Goal: Information Seeking & Learning: Learn about a topic

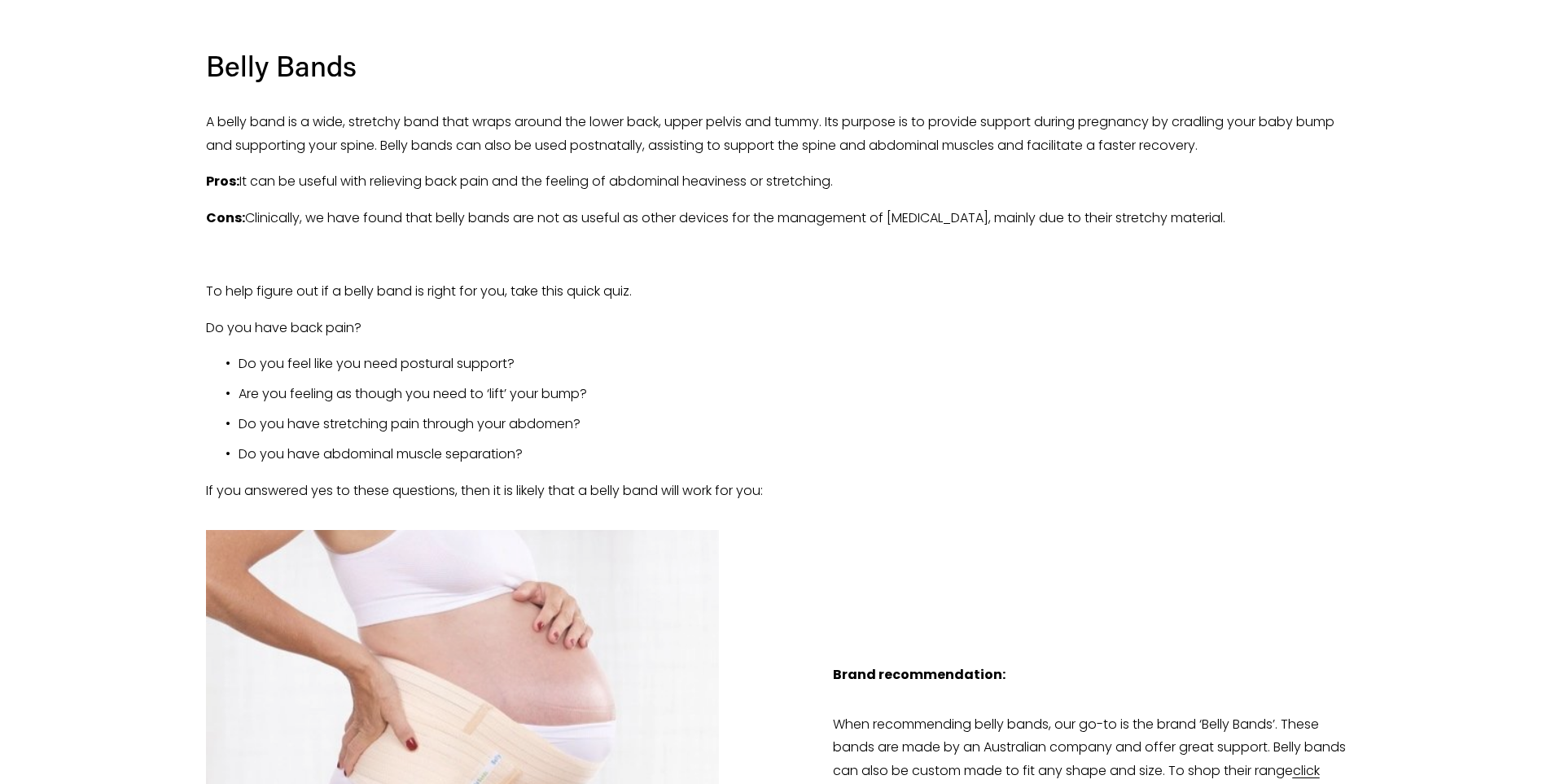
scroll to position [1547, 0]
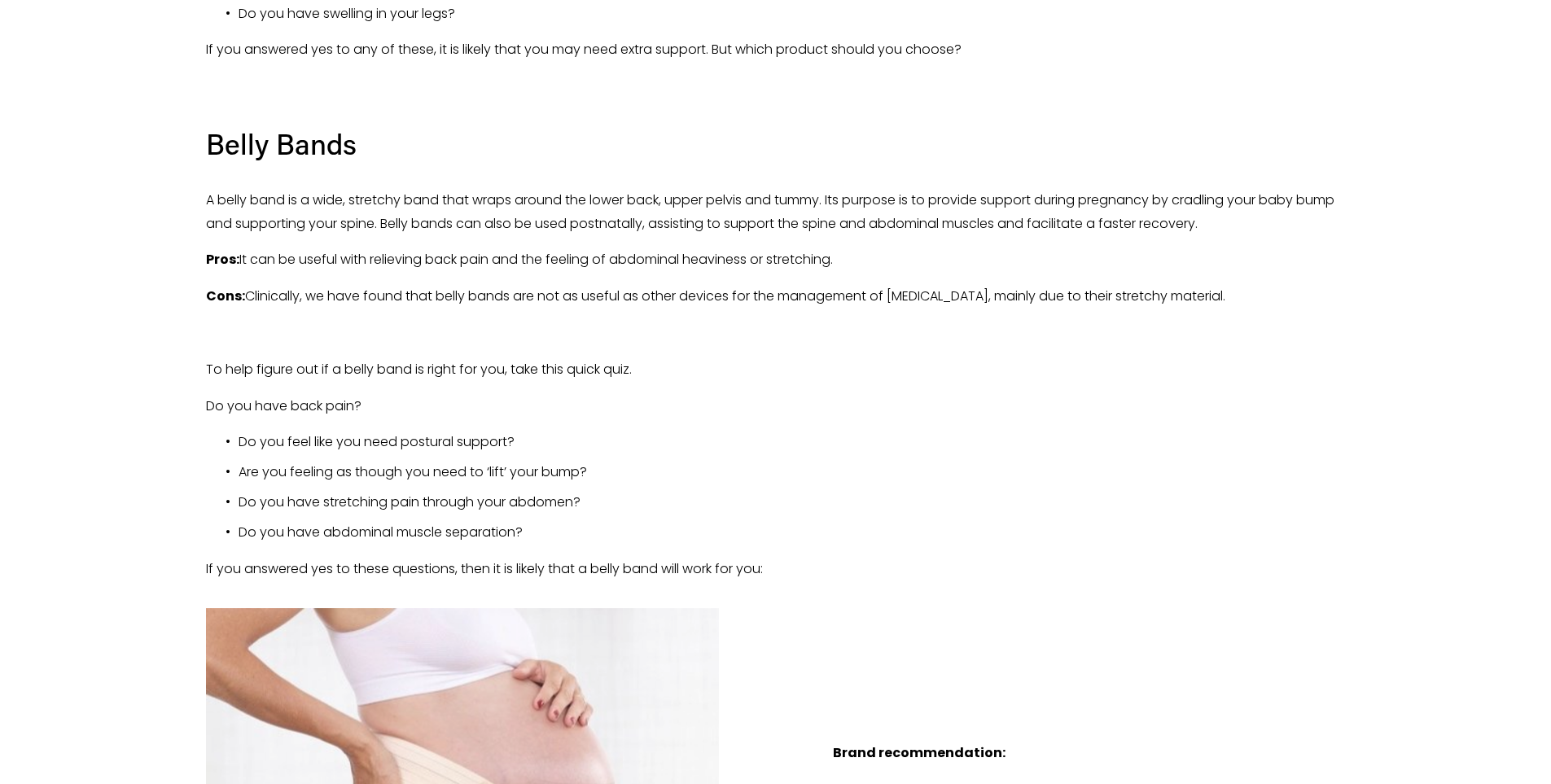
drag, startPoint x: 256, startPoint y: 258, endPoint x: 1354, endPoint y: 274, distance: 1098.1
click at [1354, 274] on div "Ever wondered about the different bands and garments on the market for belly an…" at bounding box center [776, 92] width 1167 height 1004
click at [905, 359] on p "To help figure out if a belly band is right for you, take this quick quiz." at bounding box center [776, 370] width 1140 height 24
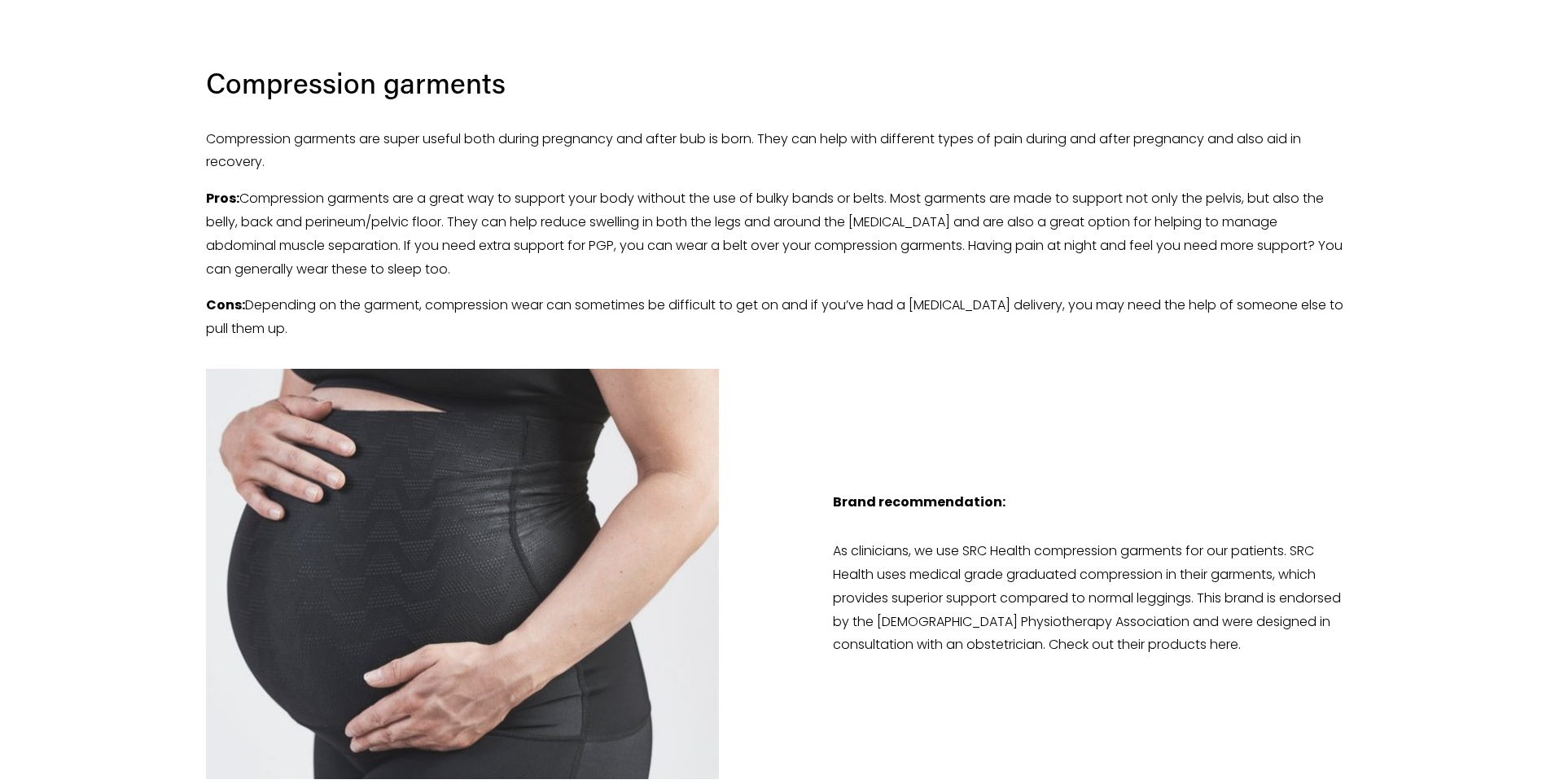
scroll to position [3581, 0]
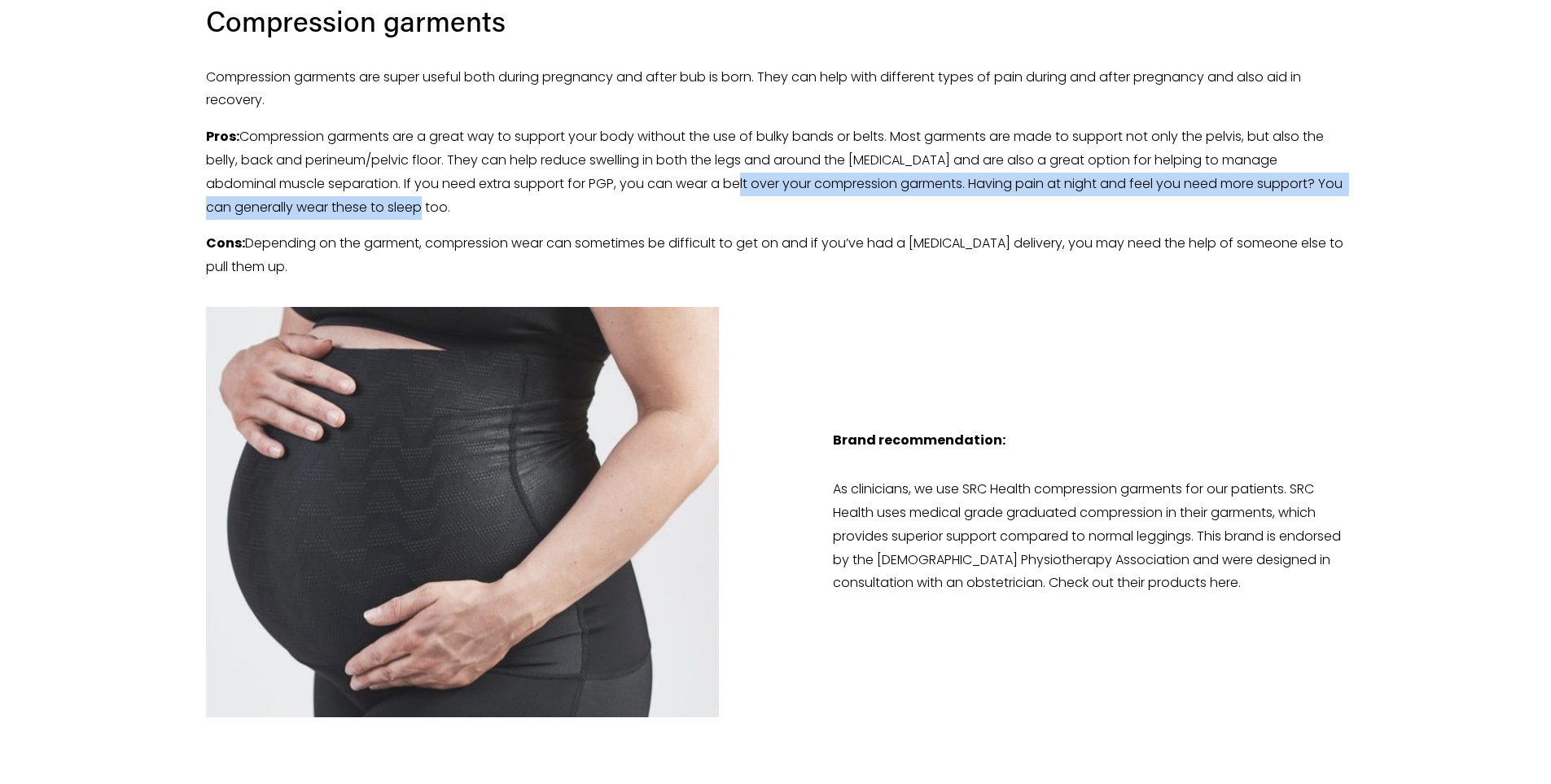
drag, startPoint x: 699, startPoint y: 173, endPoint x: 429, endPoint y: 202, distance: 271.6
click at [429, 202] on p "Pros: Compression garments are a great way to support your body without the use…" at bounding box center [776, 173] width 1140 height 94
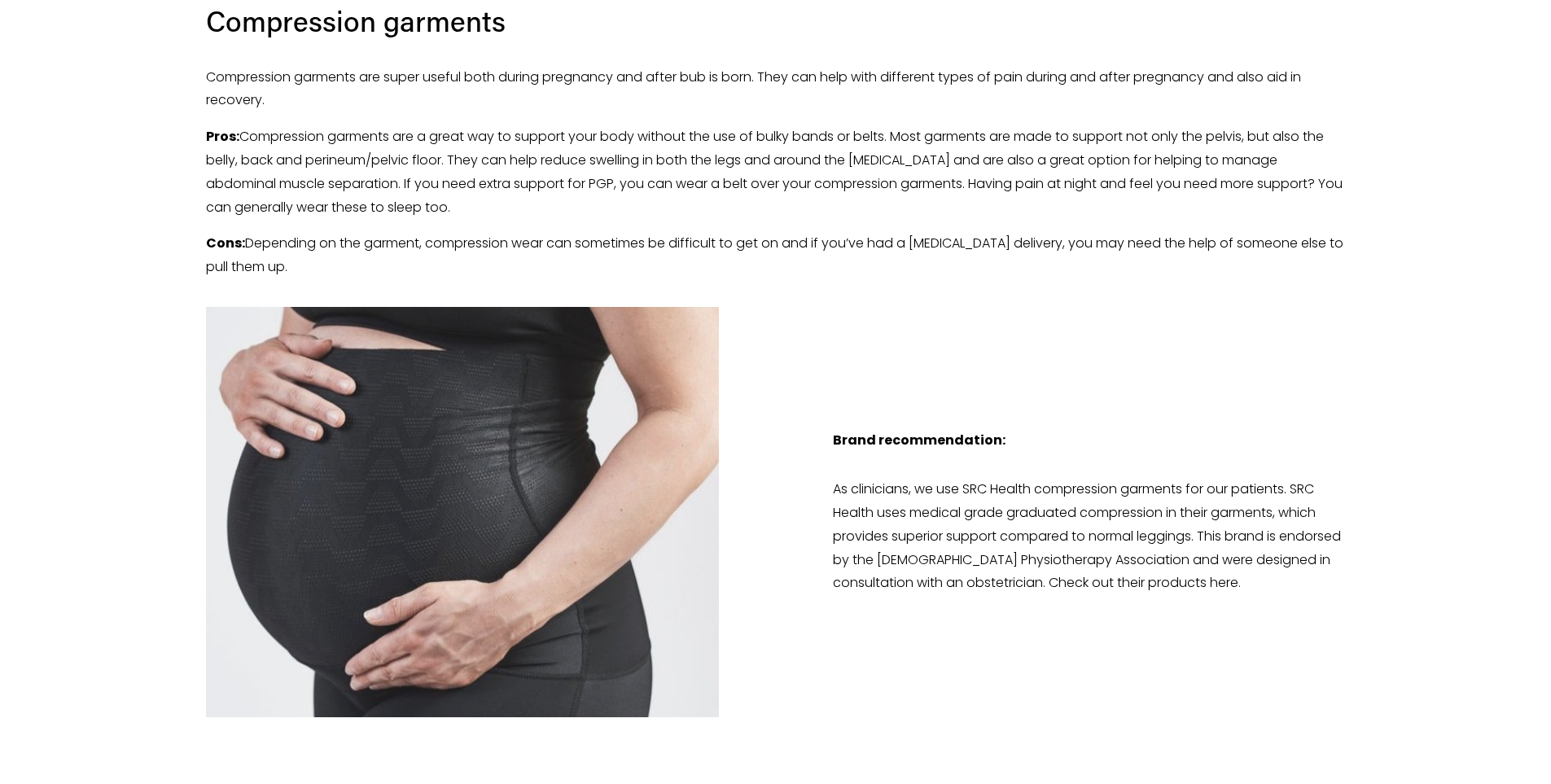
click at [593, 165] on p "Pros: Compression garments are a great way to support your body without the use…" at bounding box center [776, 173] width 1140 height 94
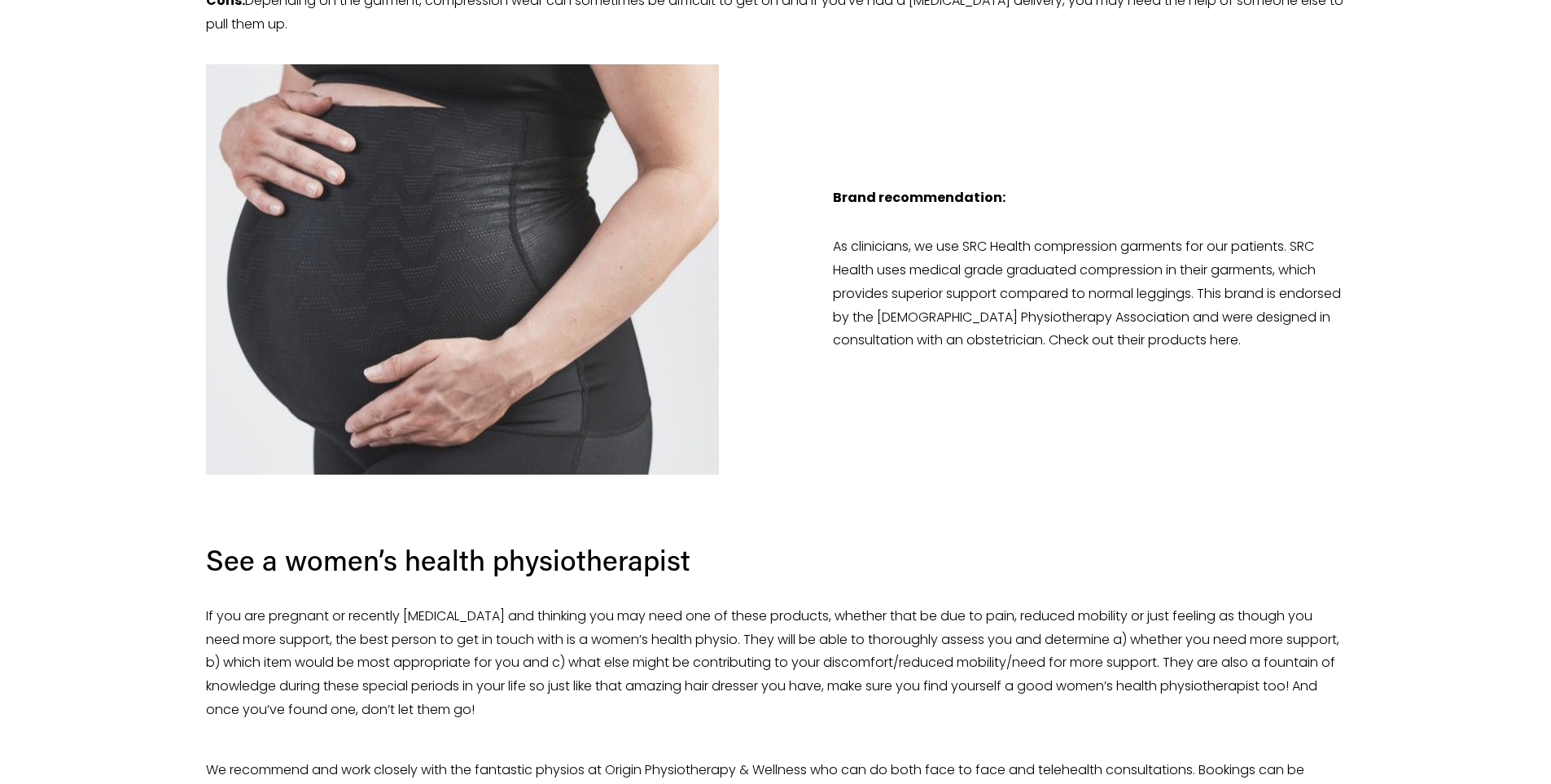
scroll to position [3825, 0]
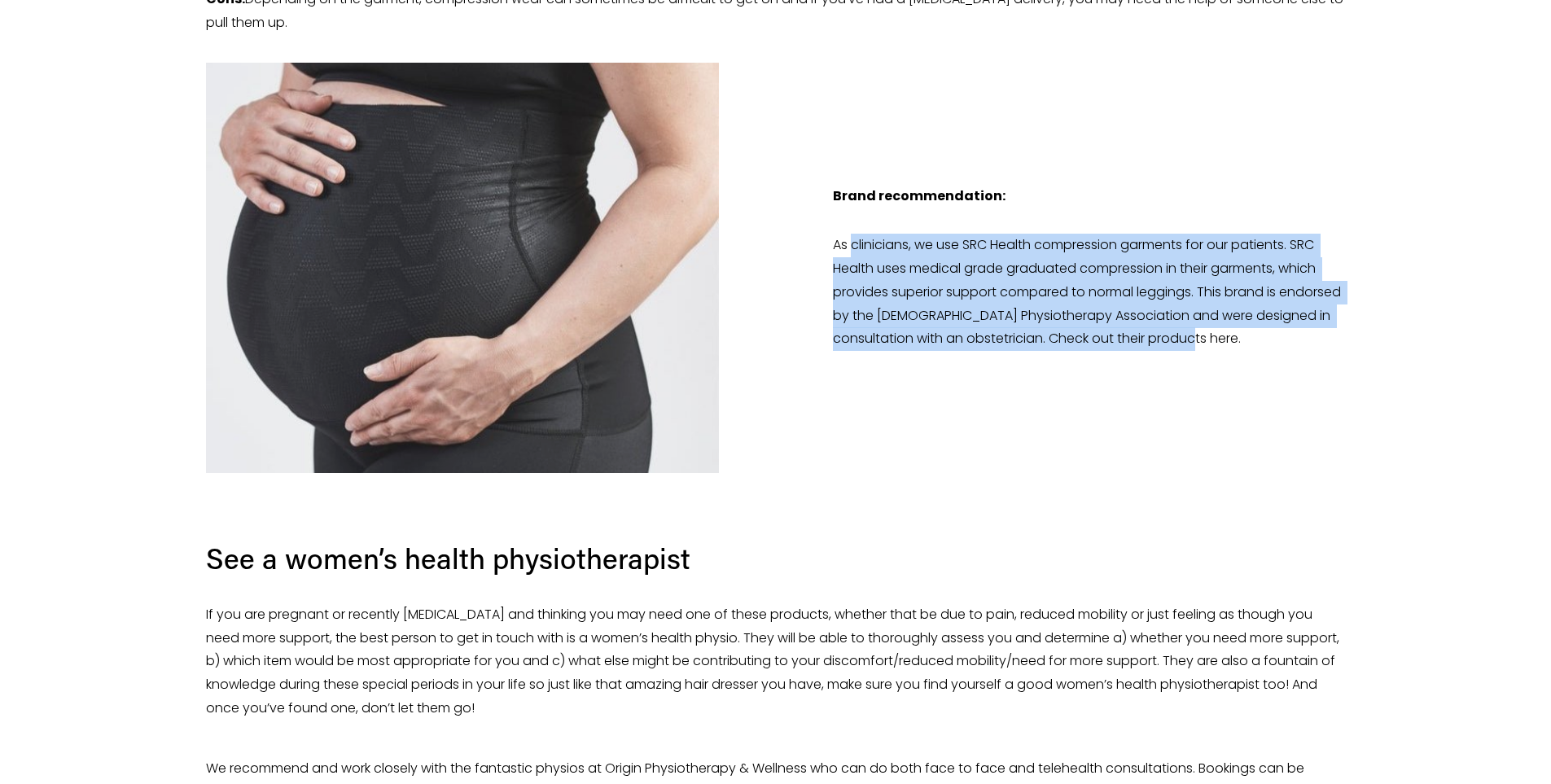
drag, startPoint x: 920, startPoint y: 236, endPoint x: 1264, endPoint y: 339, distance: 359.1
click at [1262, 339] on p "As clinicians, we use SRC Health compression garments for our patients. SRC Hea…" at bounding box center [1089, 292] width 513 height 118
click at [1270, 375] on figure "Brand recommendation: As clinicians, we use SRC Health compression garments for…" at bounding box center [776, 267] width 1140 height 410
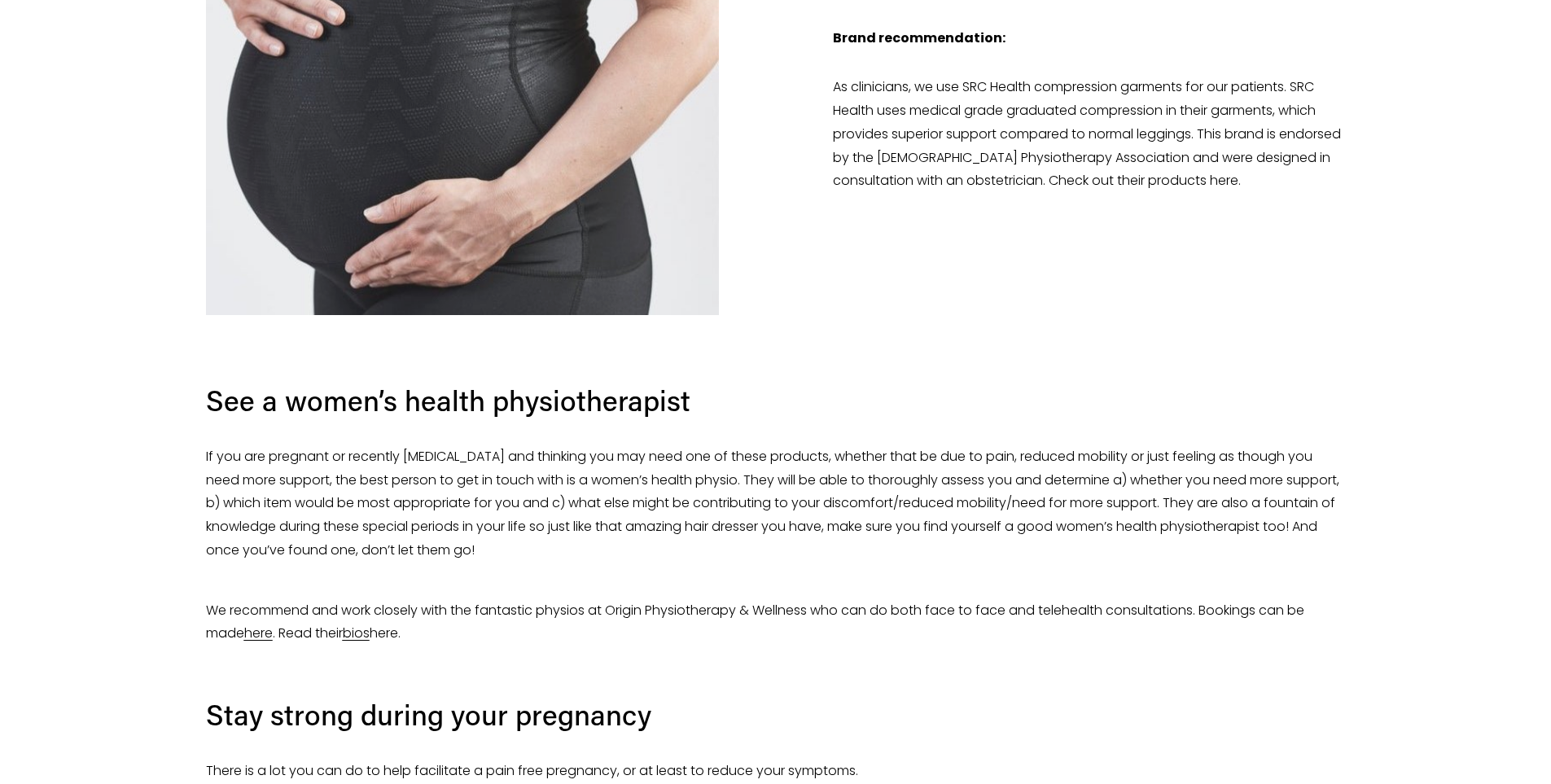
scroll to position [3988, 0]
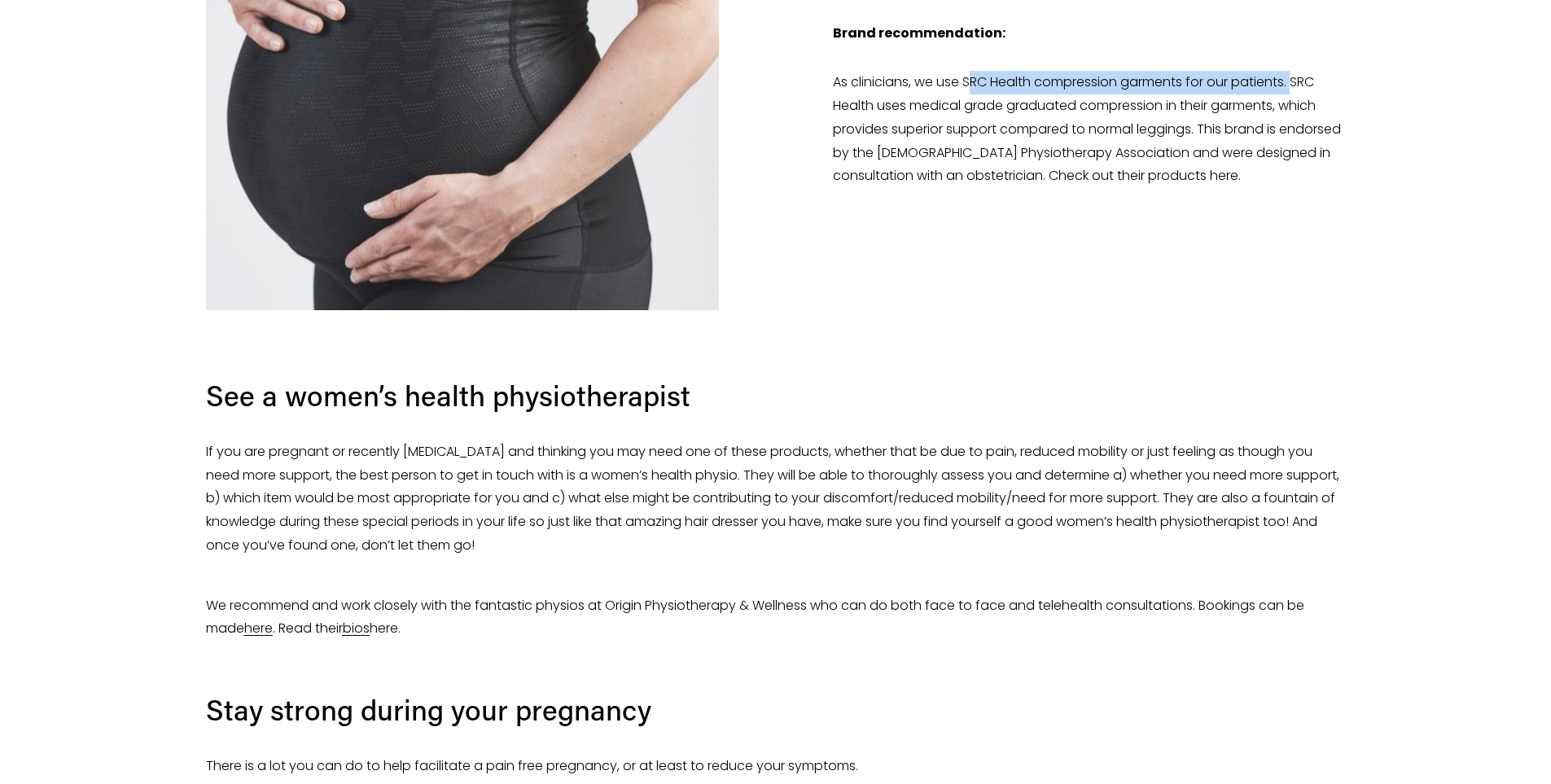
drag, startPoint x: 1318, startPoint y: 99, endPoint x: 979, endPoint y: 89, distance: 339.1
click at [976, 89] on p "As clinicians, we use SRC Health compression garments for our patients. SRC Hea…" at bounding box center [1089, 129] width 513 height 118
click at [931, 164] on p "As clinicians, we use SRC Health compression garments for our patients. SRC Hea…" at bounding box center [1089, 129] width 513 height 118
drag, startPoint x: 969, startPoint y: 84, endPoint x: 1176, endPoint y: 83, distance: 207.0
click at [1193, 81] on p "As clinicians, we use SRC Health compression garments for our patients. SRC Hea…" at bounding box center [1089, 129] width 513 height 118
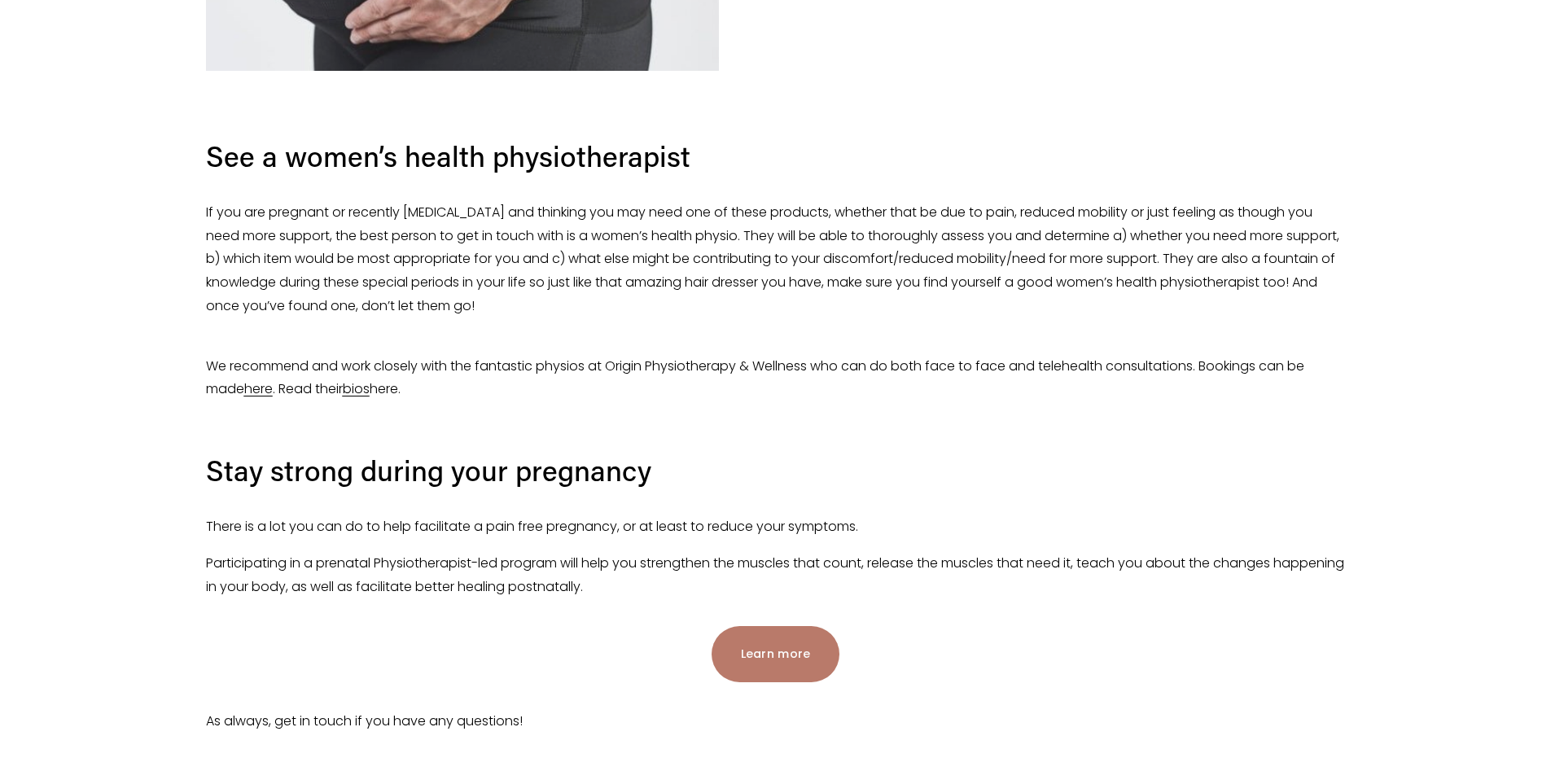
scroll to position [4232, 0]
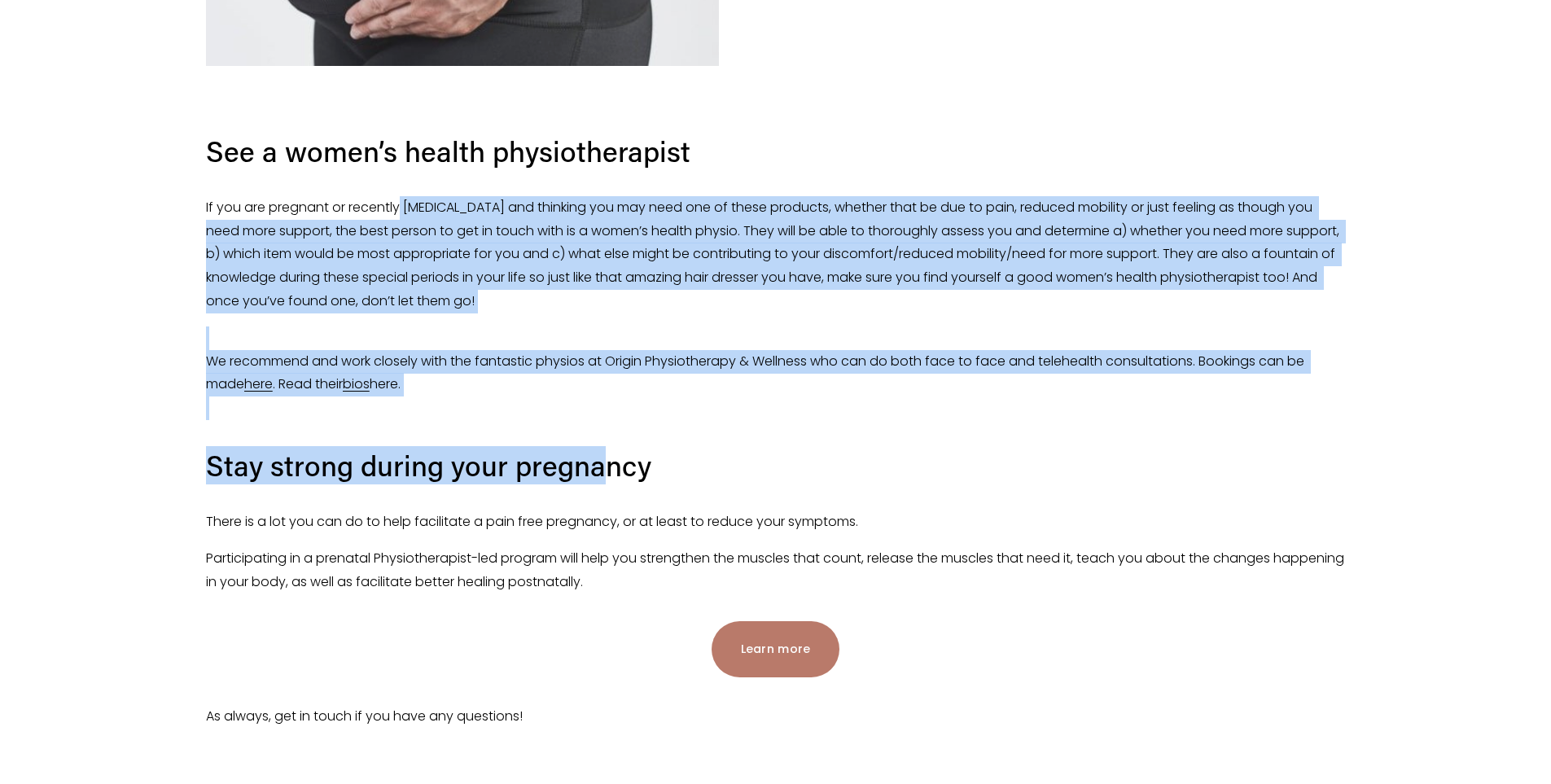
drag, startPoint x: 400, startPoint y: 204, endPoint x: 607, endPoint y: 471, distance: 337.8
click at [607, 471] on div "See a women’s health physiotherapist If you are pregnant or recently [MEDICAL_D…" at bounding box center [776, 344] width 1140 height 500
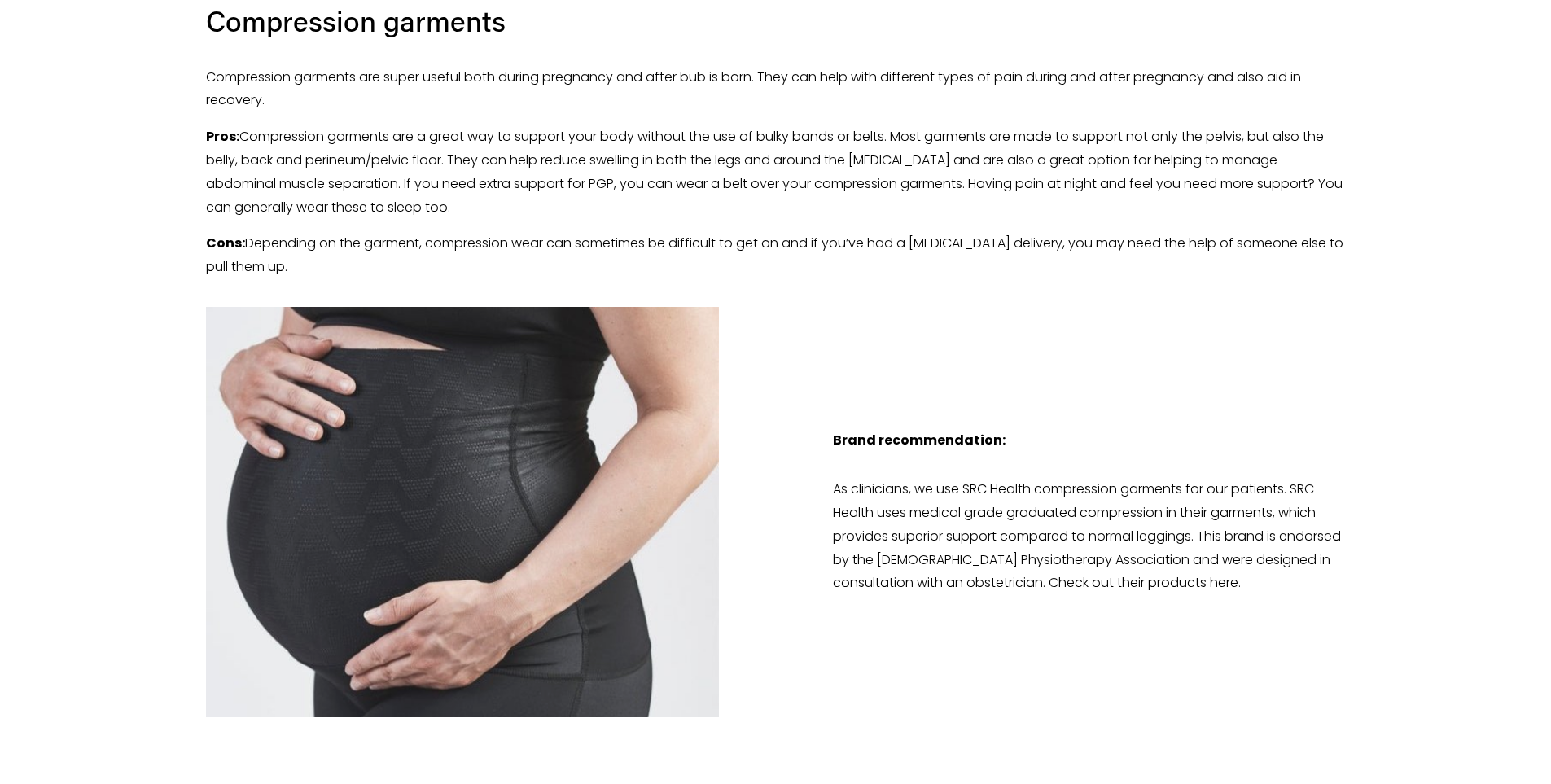
scroll to position [4070, 0]
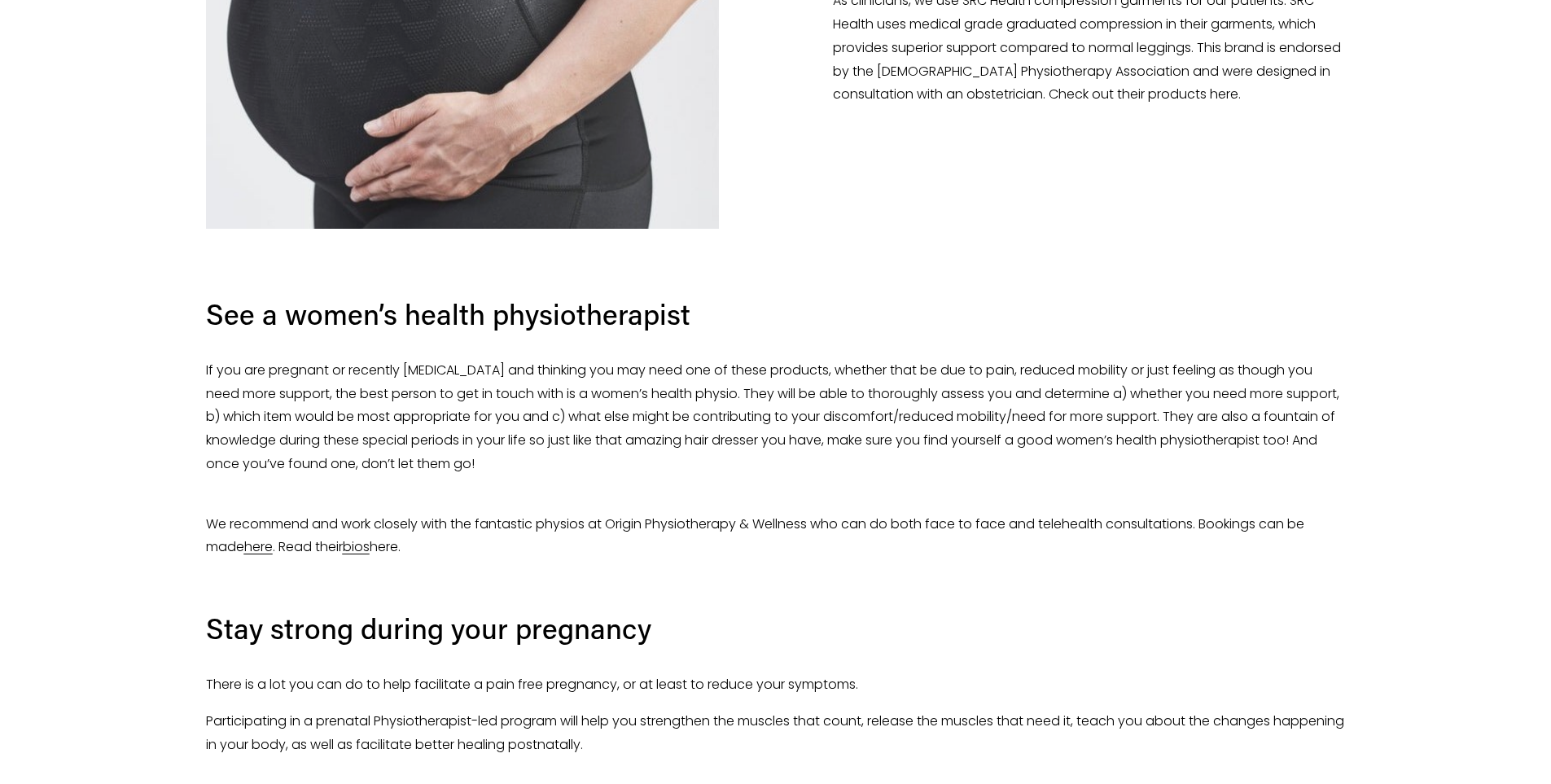
click at [344, 343] on div "See a women’s health physiotherapist If you are pregnant or recently [MEDICAL_D…" at bounding box center [776, 506] width 1140 height 500
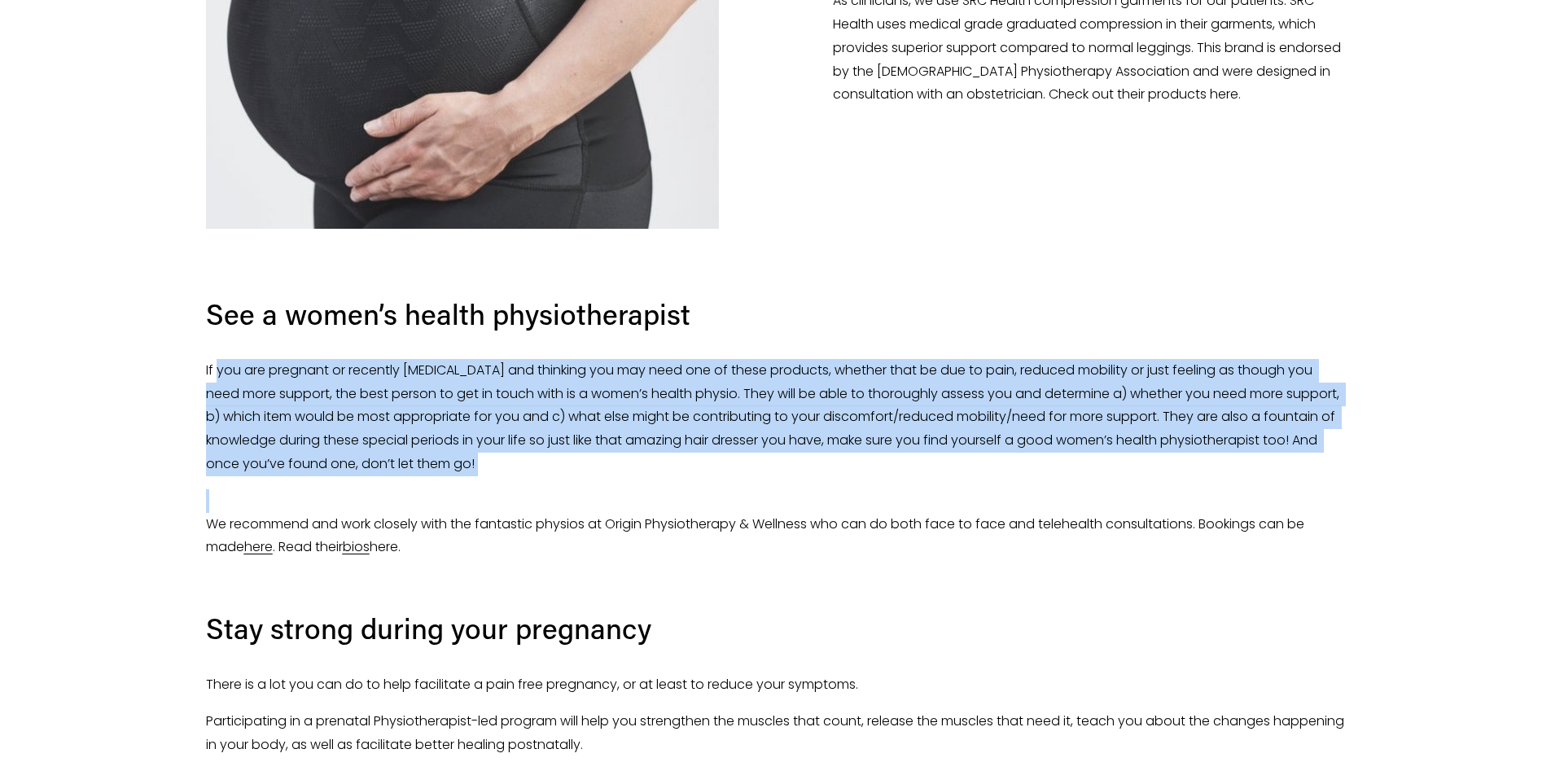
drag, startPoint x: 254, startPoint y: 376, endPoint x: 541, endPoint y: 485, distance: 307.0
click at [541, 485] on div "See a women’s health physiotherapist If you are pregnant or recently [MEDICAL_D…" at bounding box center [776, 506] width 1140 height 500
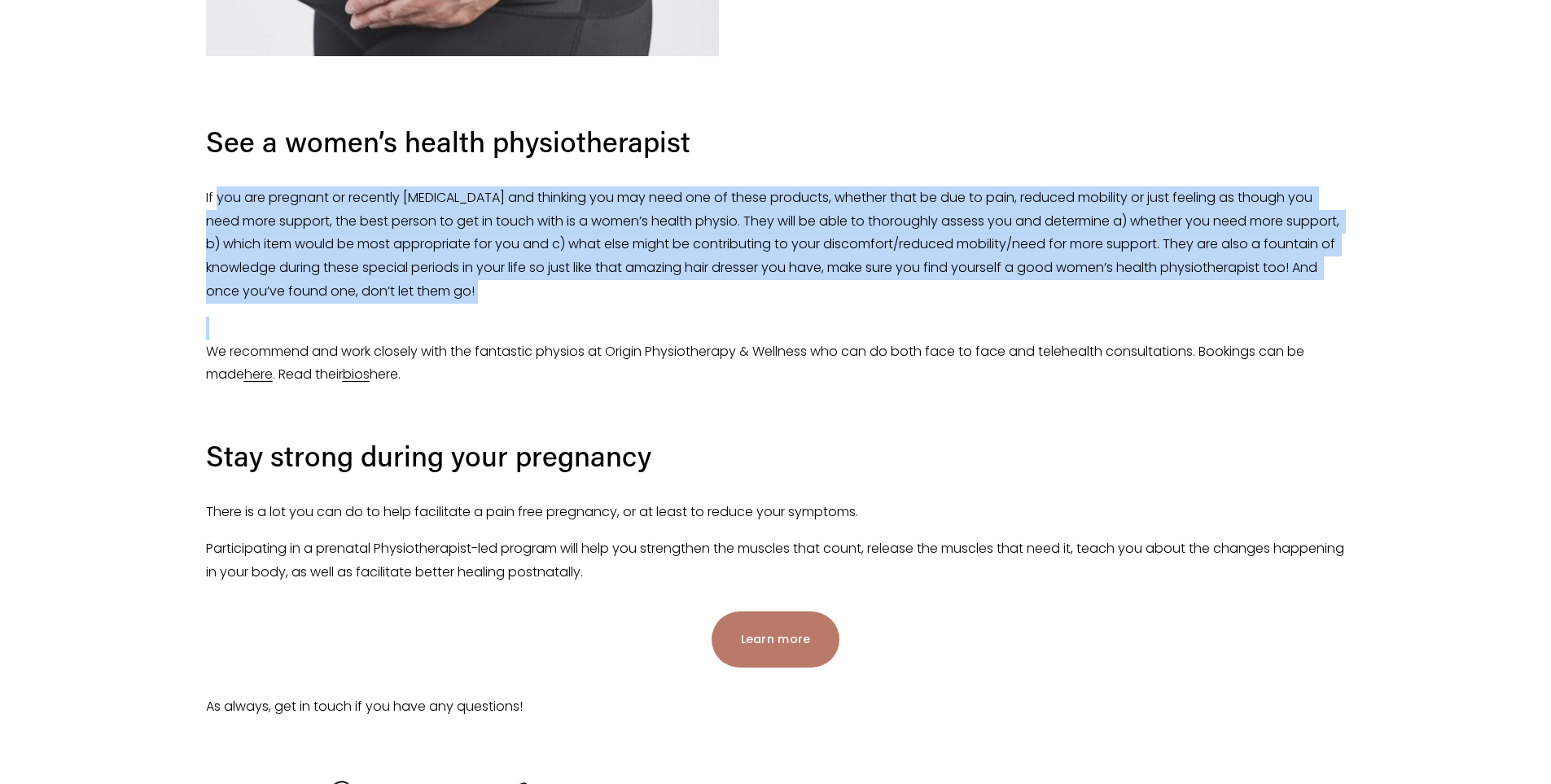
scroll to position [4558, 0]
